Goal: Task Accomplishment & Management: Manage account settings

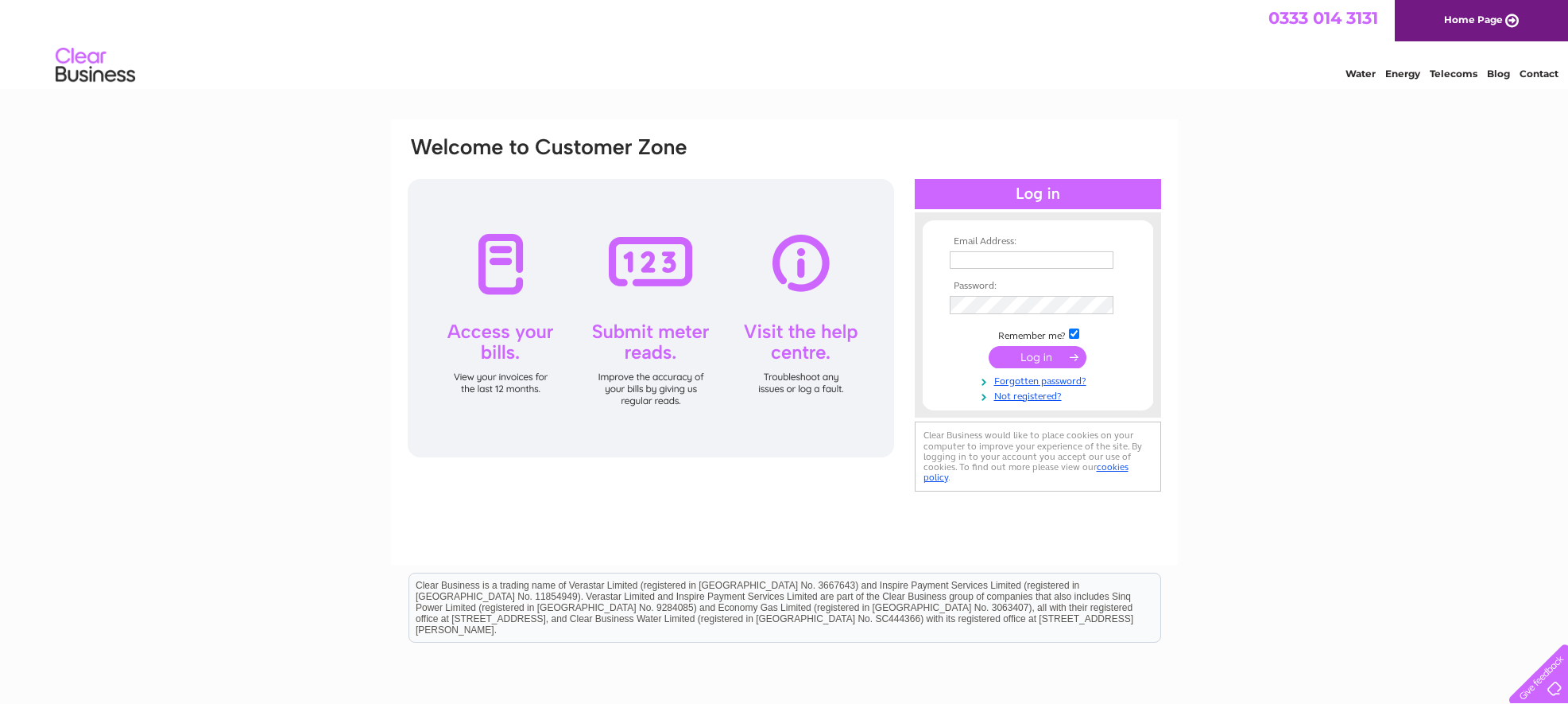
click at [966, 259] on input "text" at bounding box center [1031, 260] width 163 height 17
type input "aden.hynes@hotmail.com"
click at [989, 348] on input "submit" at bounding box center [1037, 359] width 98 height 22
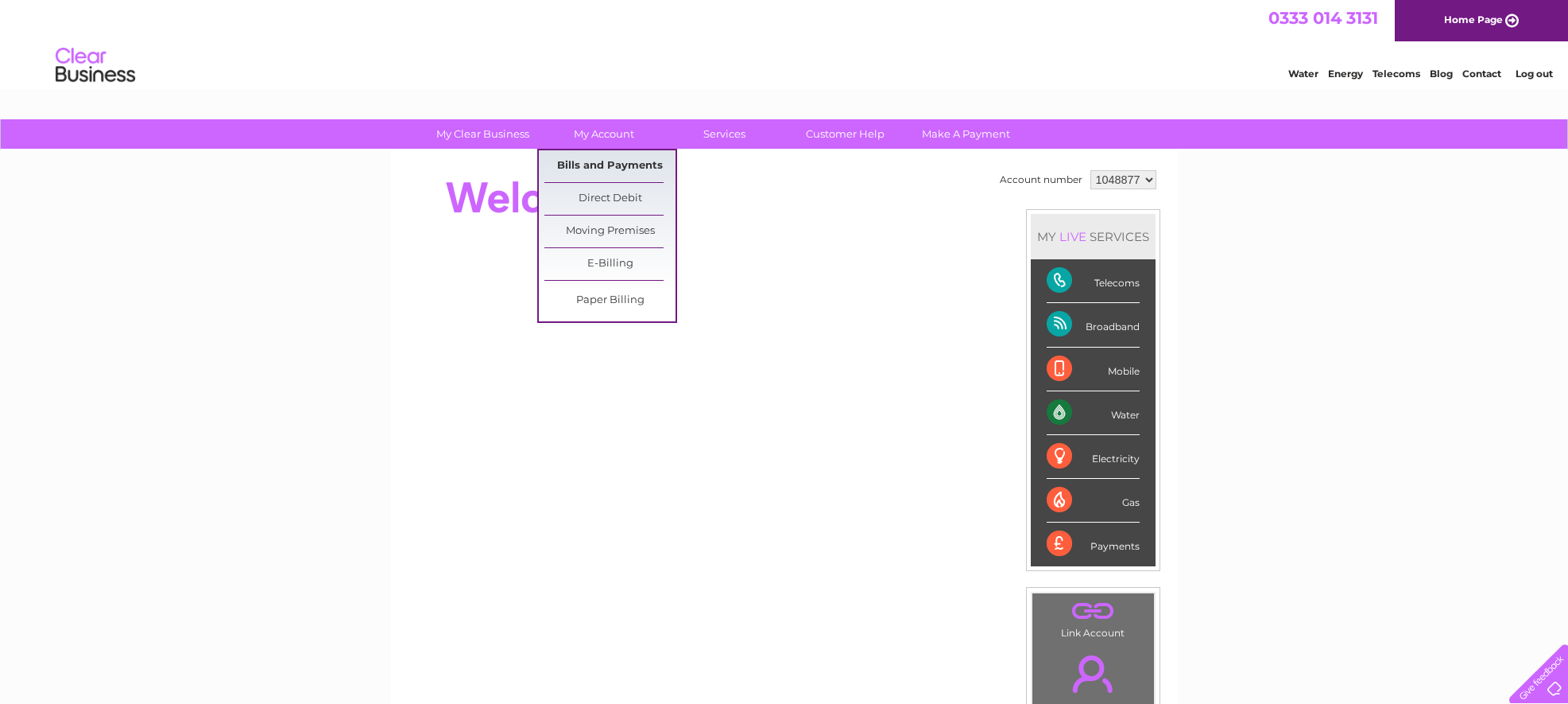
click at [607, 165] on link "Bills and Payments" at bounding box center [609, 166] width 131 height 32
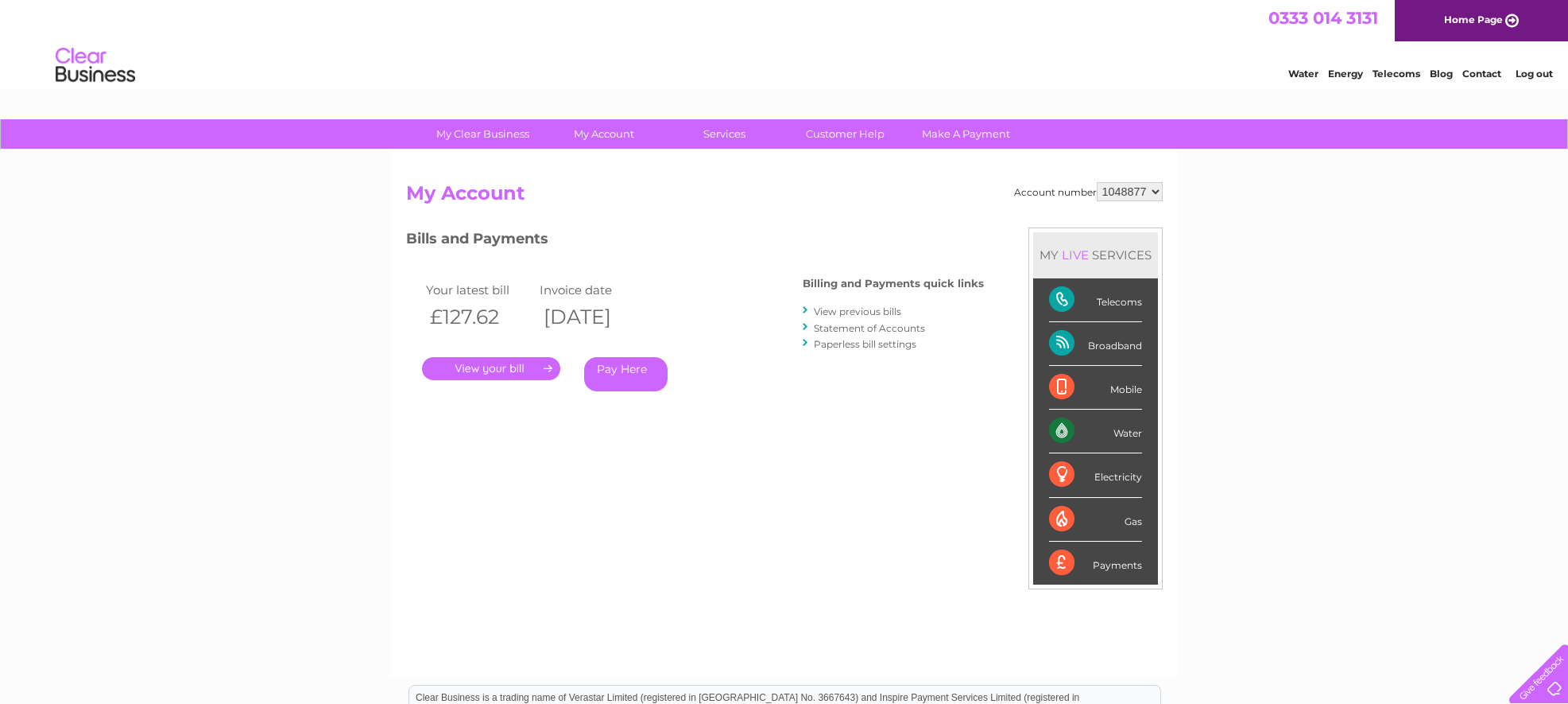
click at [505, 372] on link "." at bounding box center [491, 368] width 139 height 23
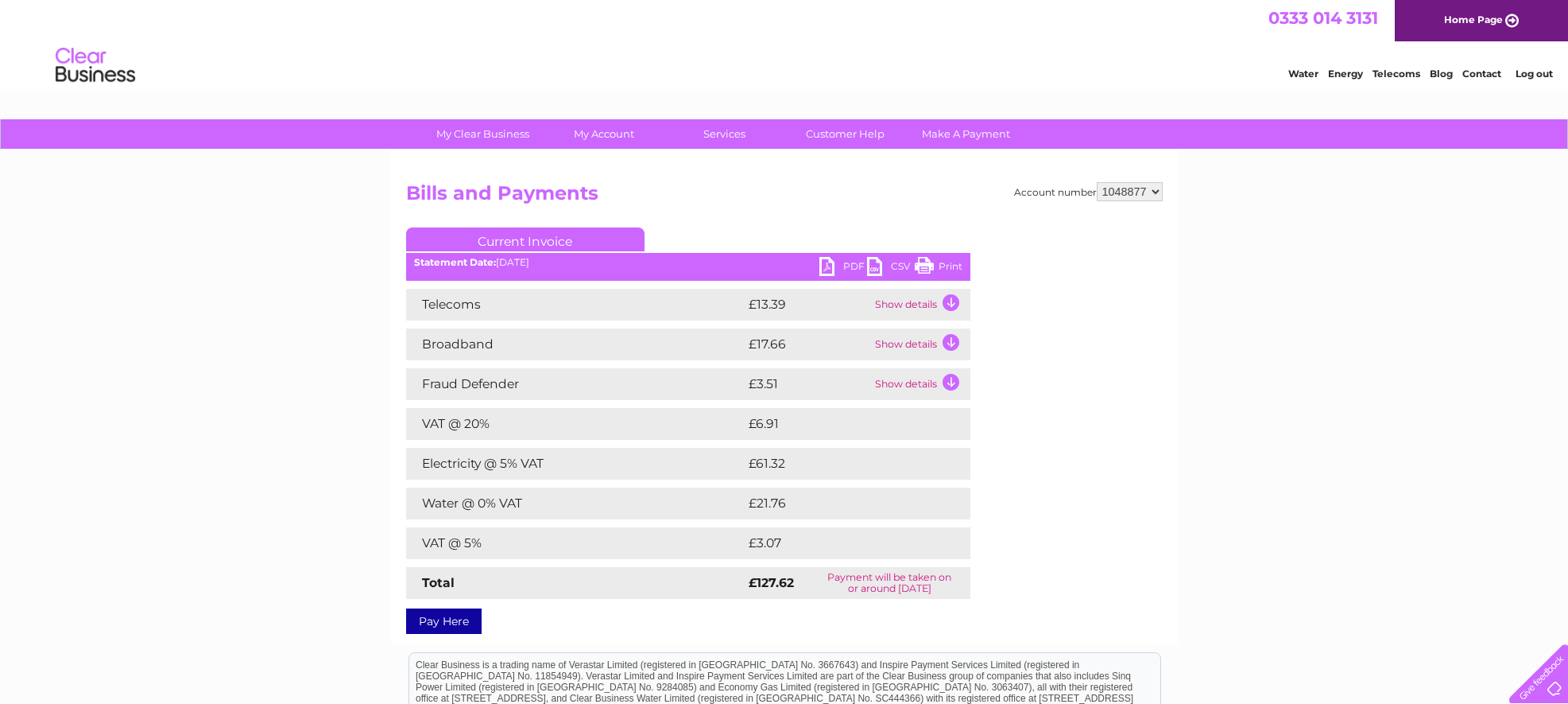
click at [950, 301] on td "Show details" at bounding box center [921, 304] width 99 height 32
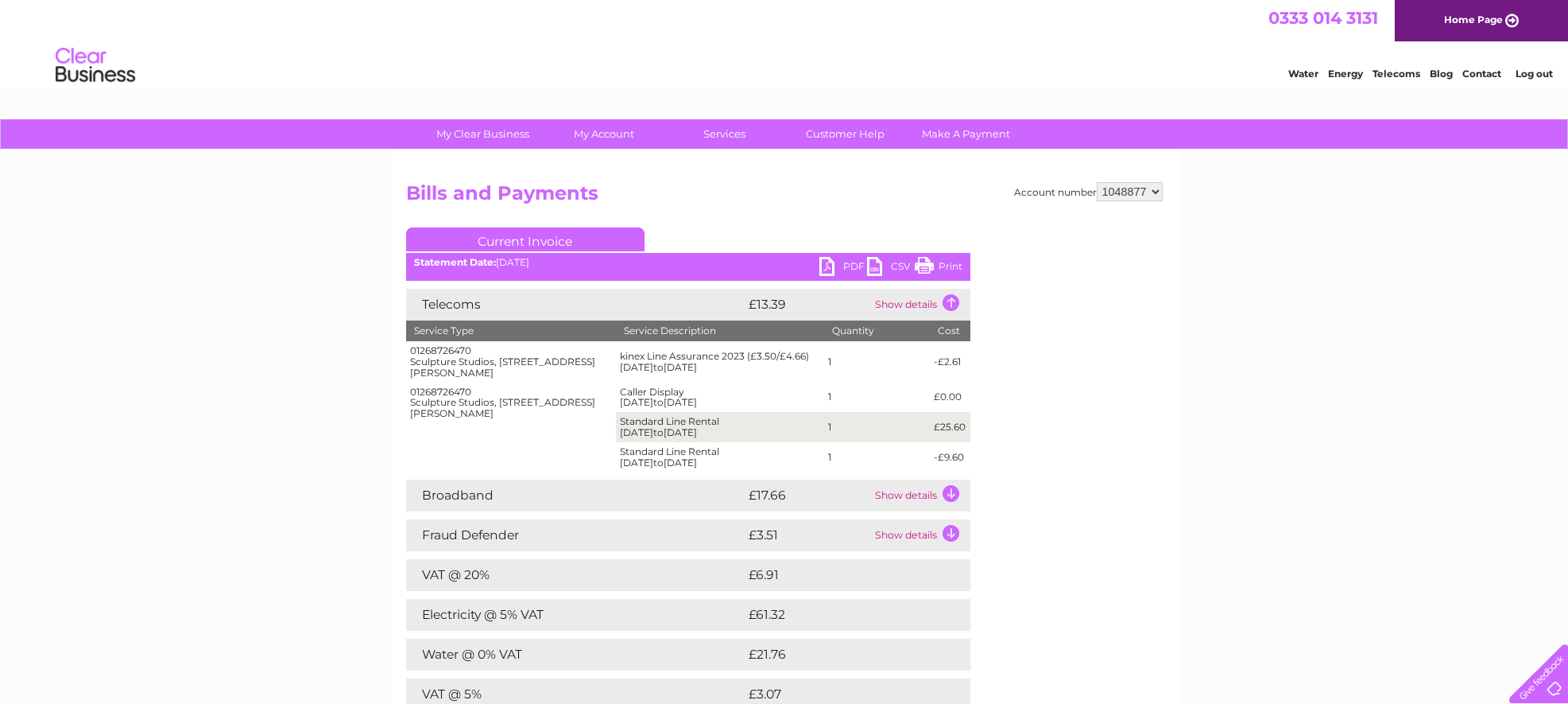
click at [954, 421] on div "Telecoms £13.39 Show details Service Type Service Description Quantity Cost 012…" at bounding box center [688, 519] width 564 height 462
click at [953, 506] on td "Show details" at bounding box center [921, 495] width 99 height 32
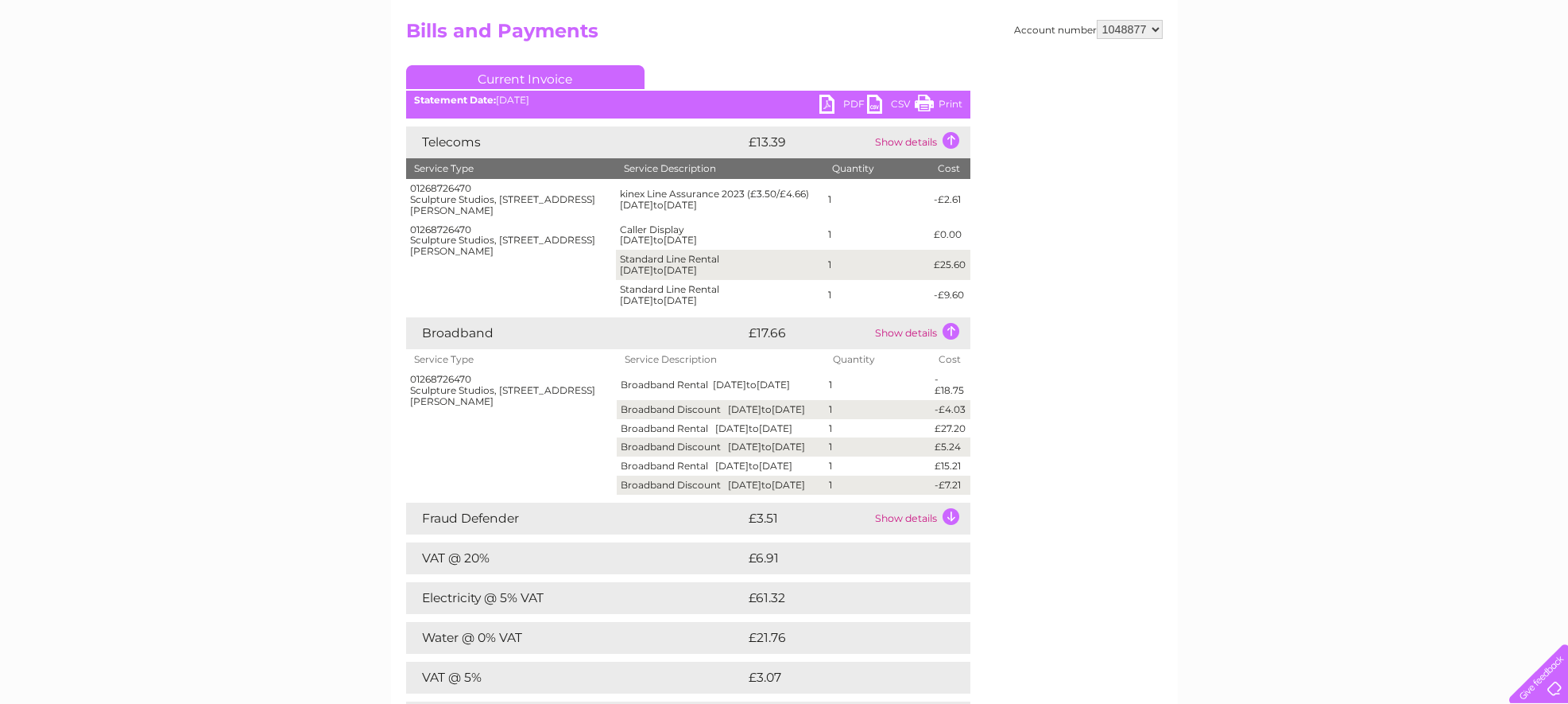
scroll to position [165, 0]
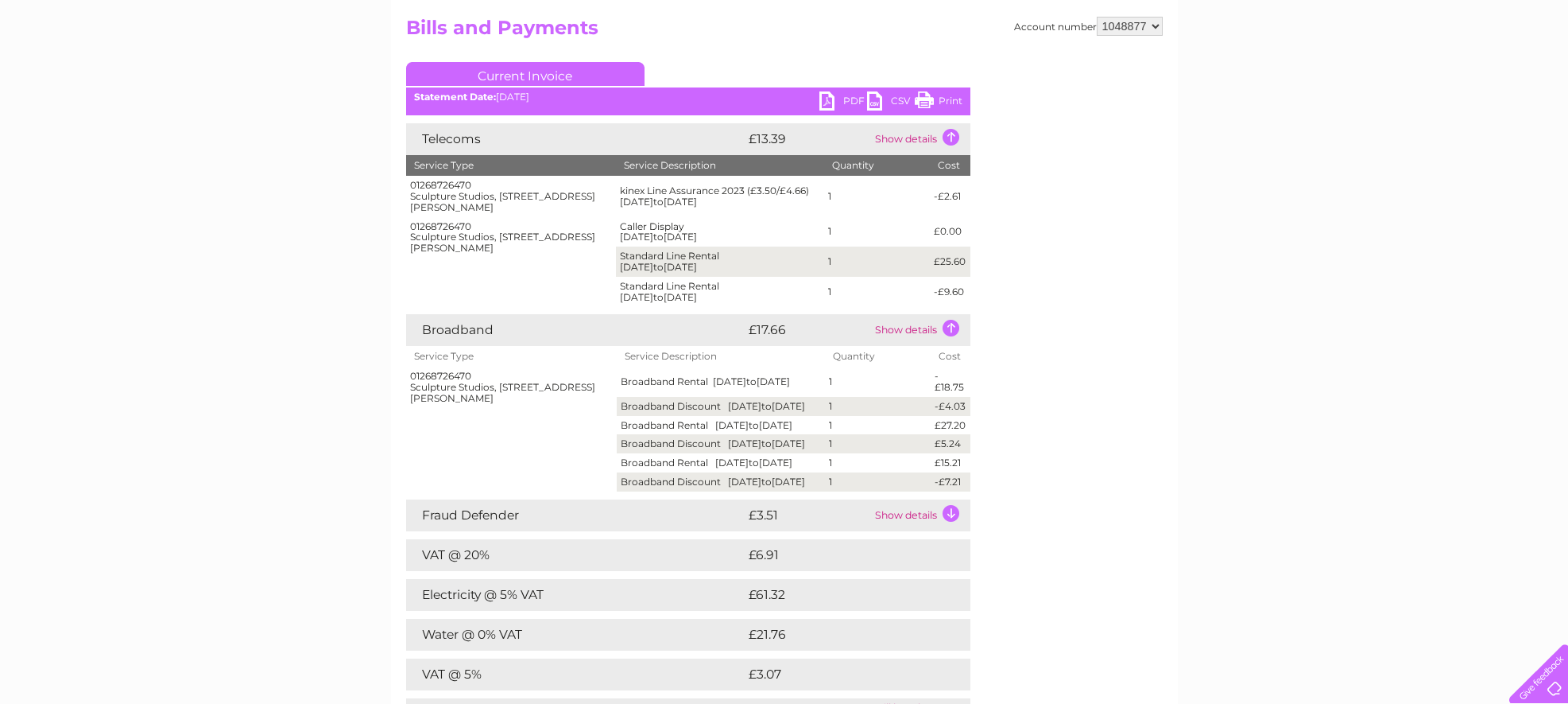
click at [953, 531] on td "Show details" at bounding box center [921, 515] width 99 height 32
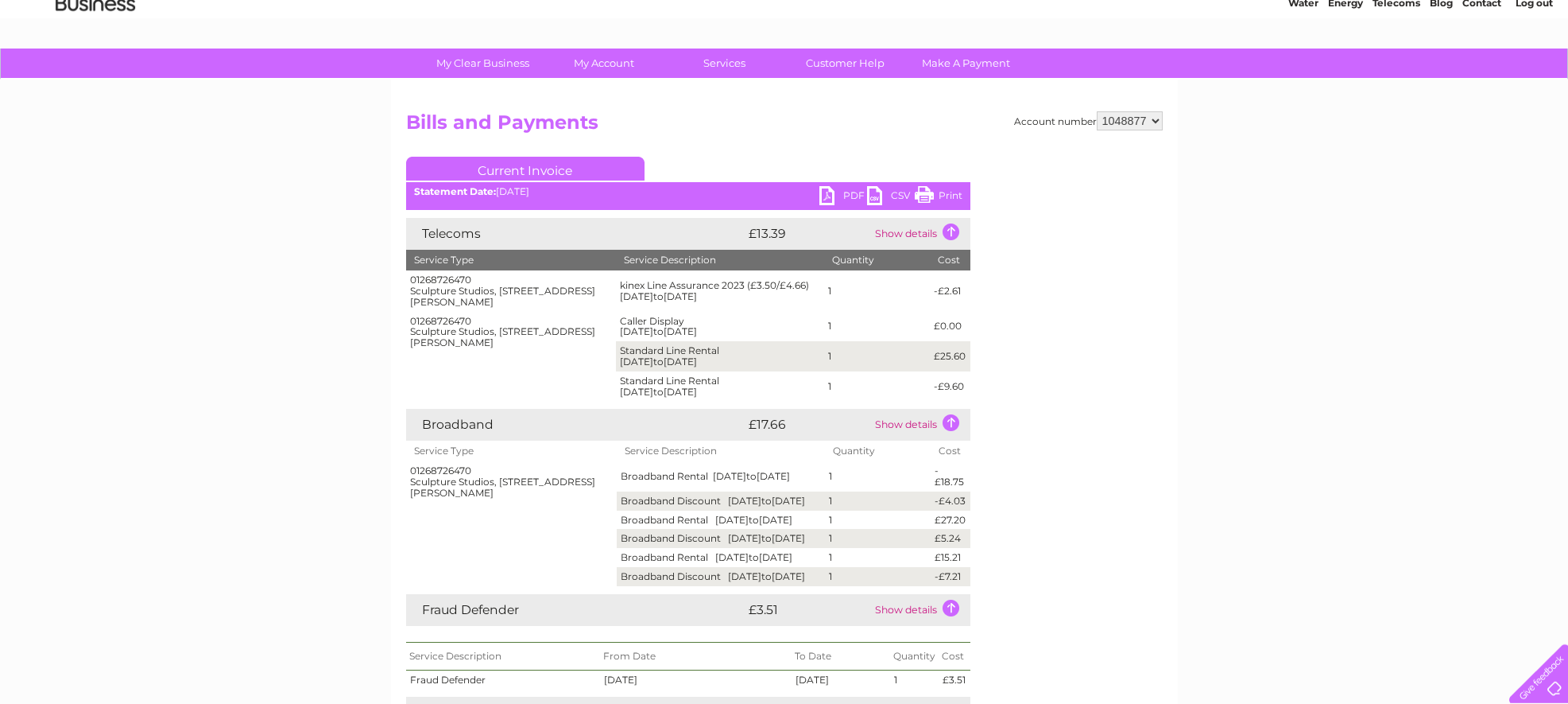
scroll to position [39, 0]
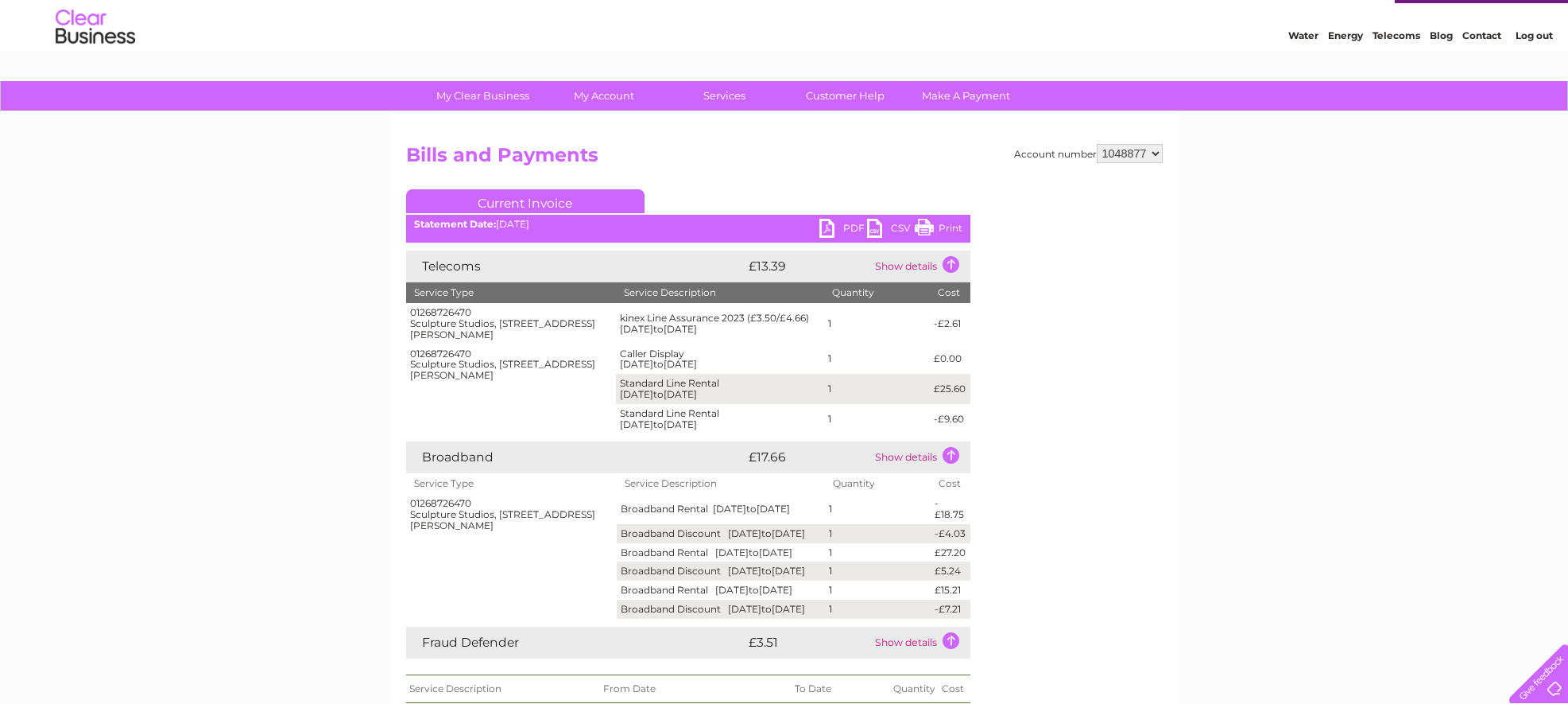
click at [960, 224] on link "Print" at bounding box center [939, 230] width 48 height 23
click at [945, 267] on td "Show details" at bounding box center [921, 266] width 99 height 32
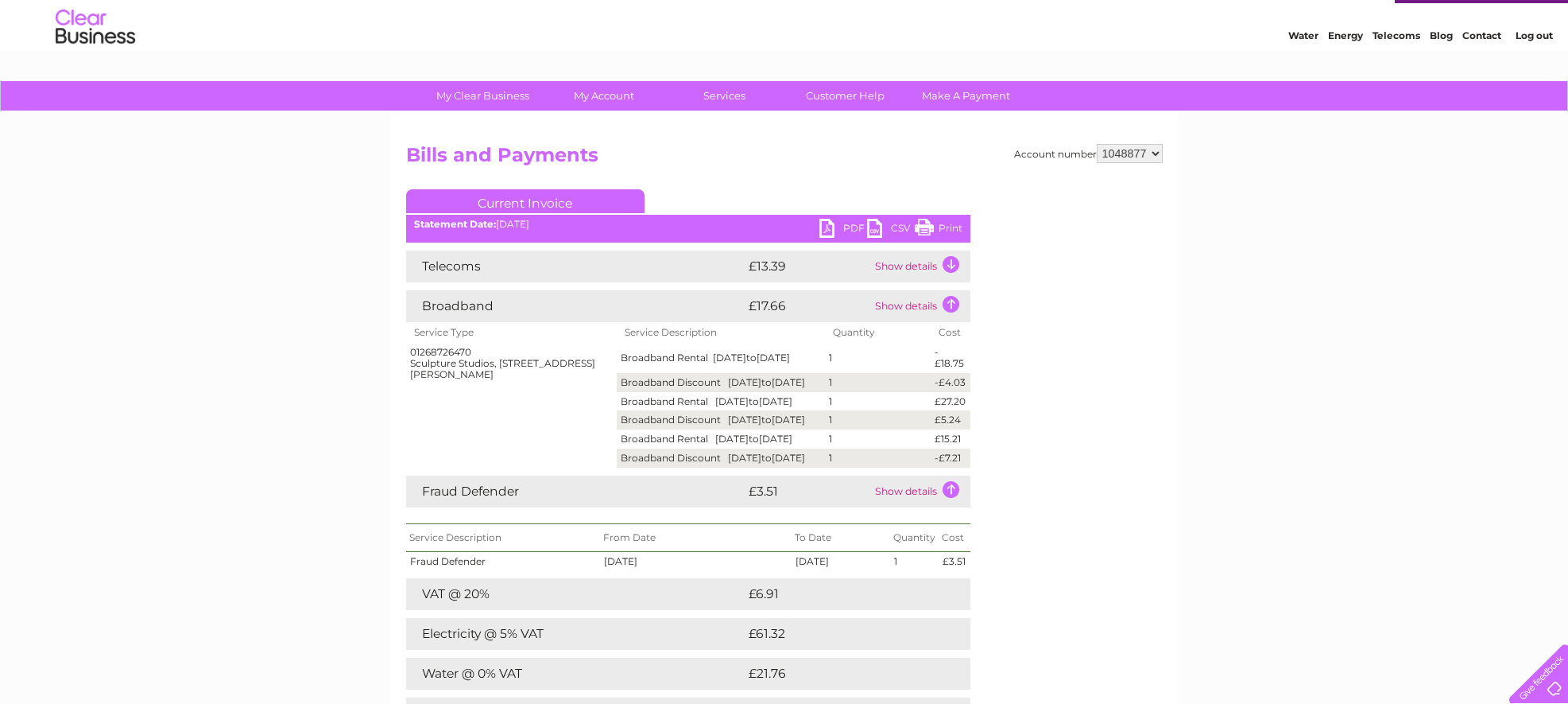
click at [954, 302] on td "Show details" at bounding box center [921, 306] width 99 height 32
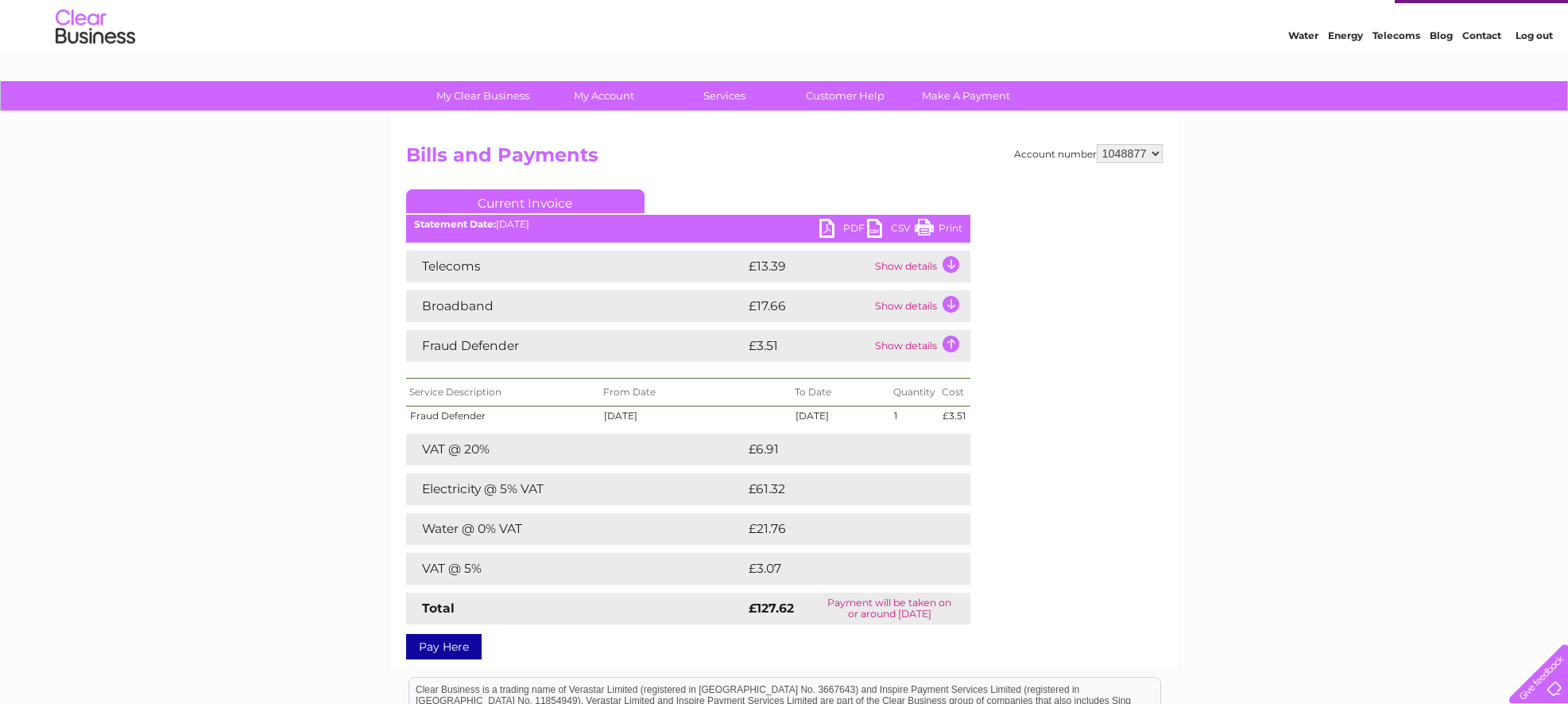
click at [947, 343] on td "Show details" at bounding box center [921, 345] width 99 height 32
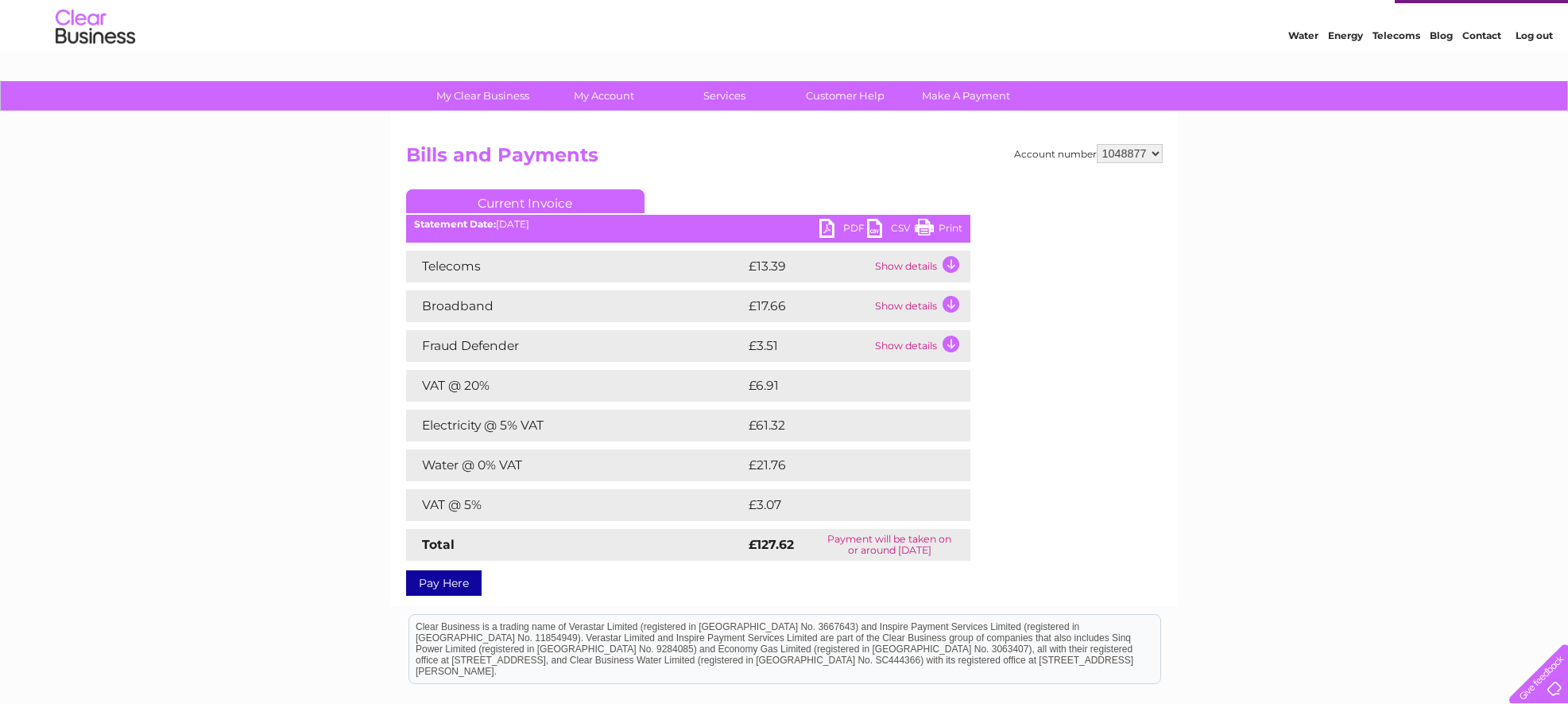
click at [829, 226] on link "PDF" at bounding box center [844, 230] width 48 height 23
click at [1539, 36] on link "Log out" at bounding box center [1535, 35] width 38 height 12
